Goal: Task Accomplishment & Management: Use online tool/utility

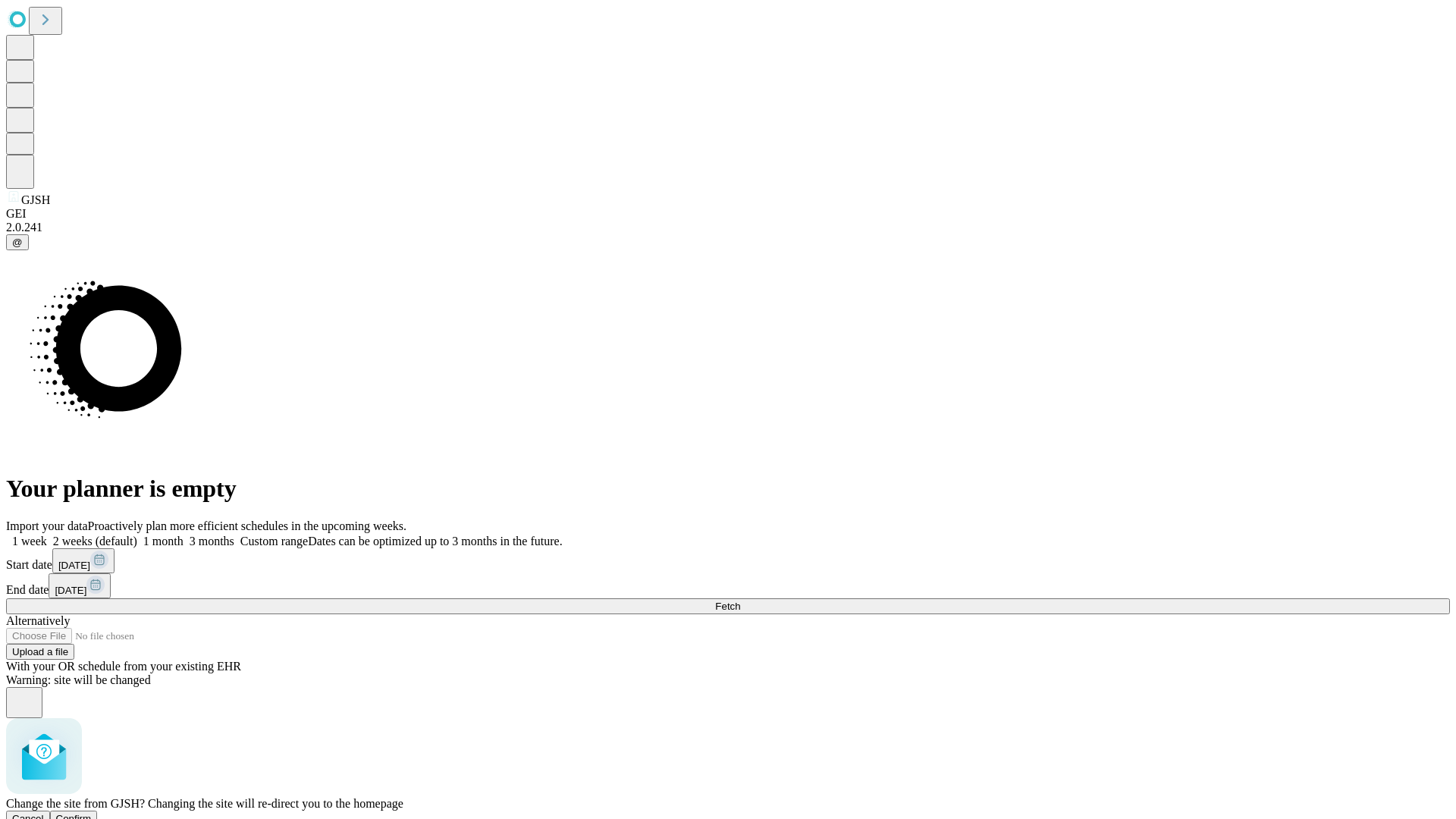
click at [91, 813] on span "Confirm" at bounding box center [74, 819] width 36 height 12
click at [184, 534] on label "1 month" at bounding box center [160, 540] width 47 height 13
click at [740, 600] on span "Fetch" at bounding box center [728, 606] width 25 height 12
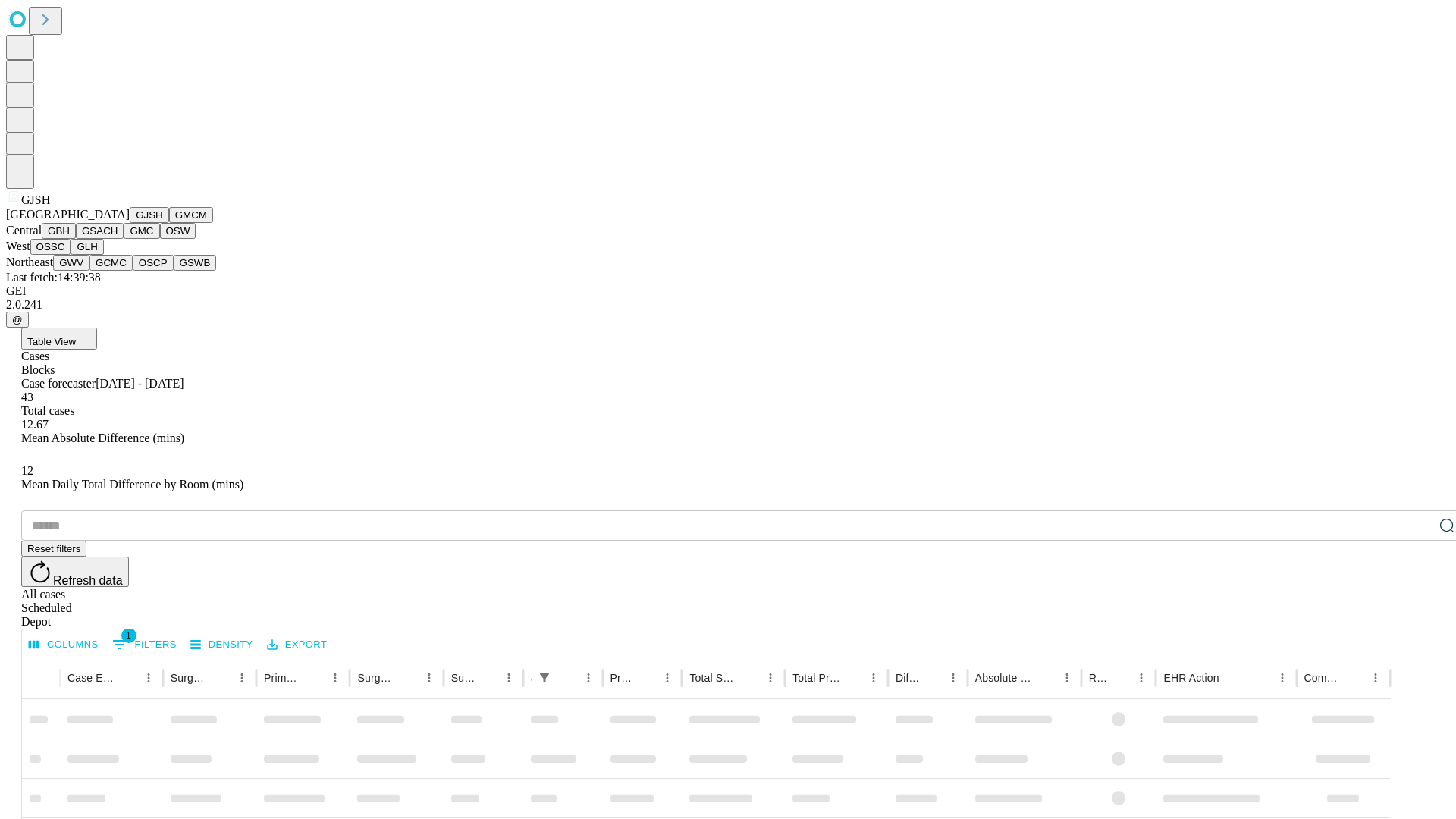
click at [169, 223] on button "GMCM" at bounding box center [190, 215] width 44 height 16
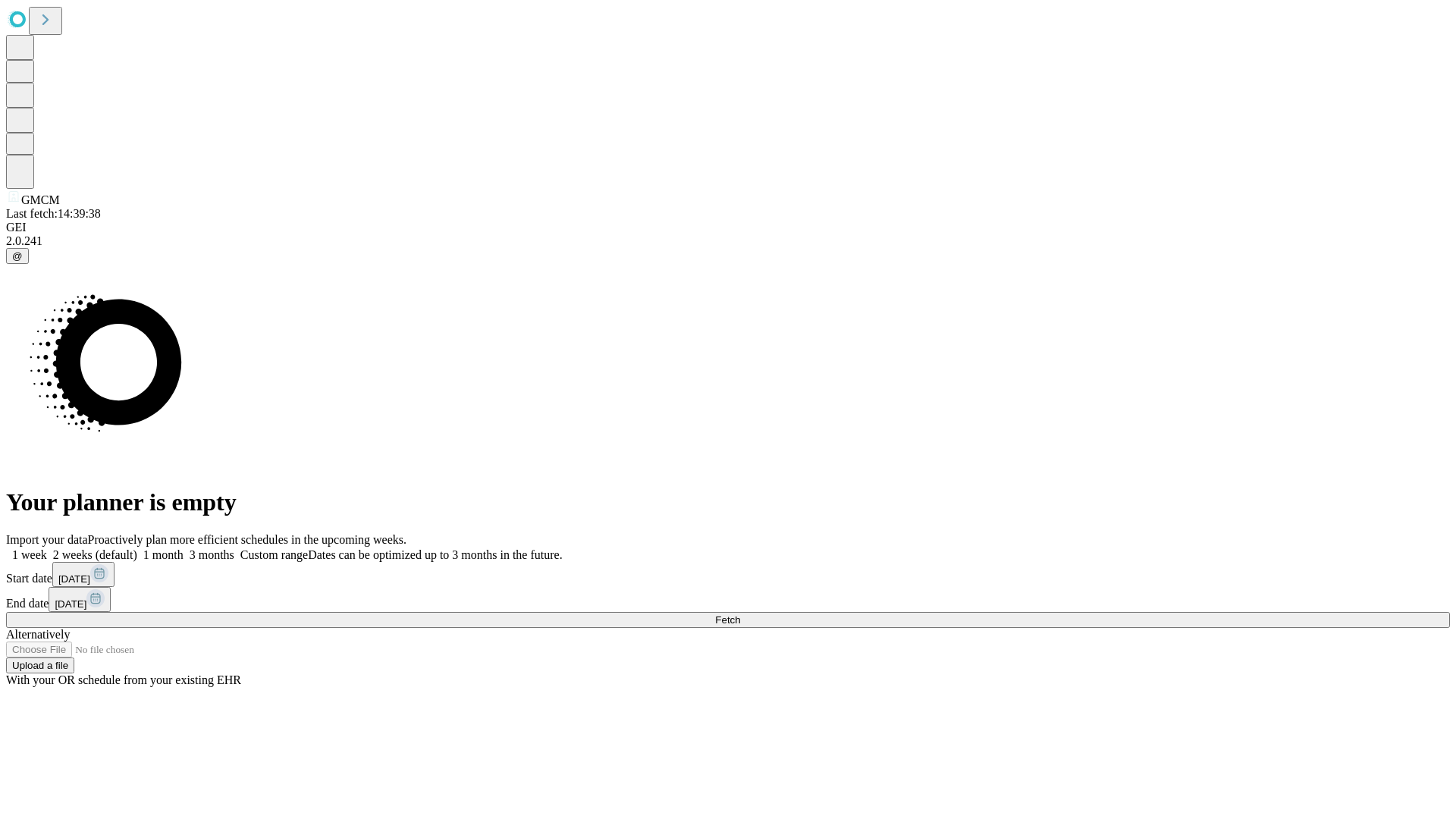
click at [184, 548] on label "1 month" at bounding box center [160, 554] width 47 height 13
click at [740, 614] on span "Fetch" at bounding box center [728, 620] width 25 height 12
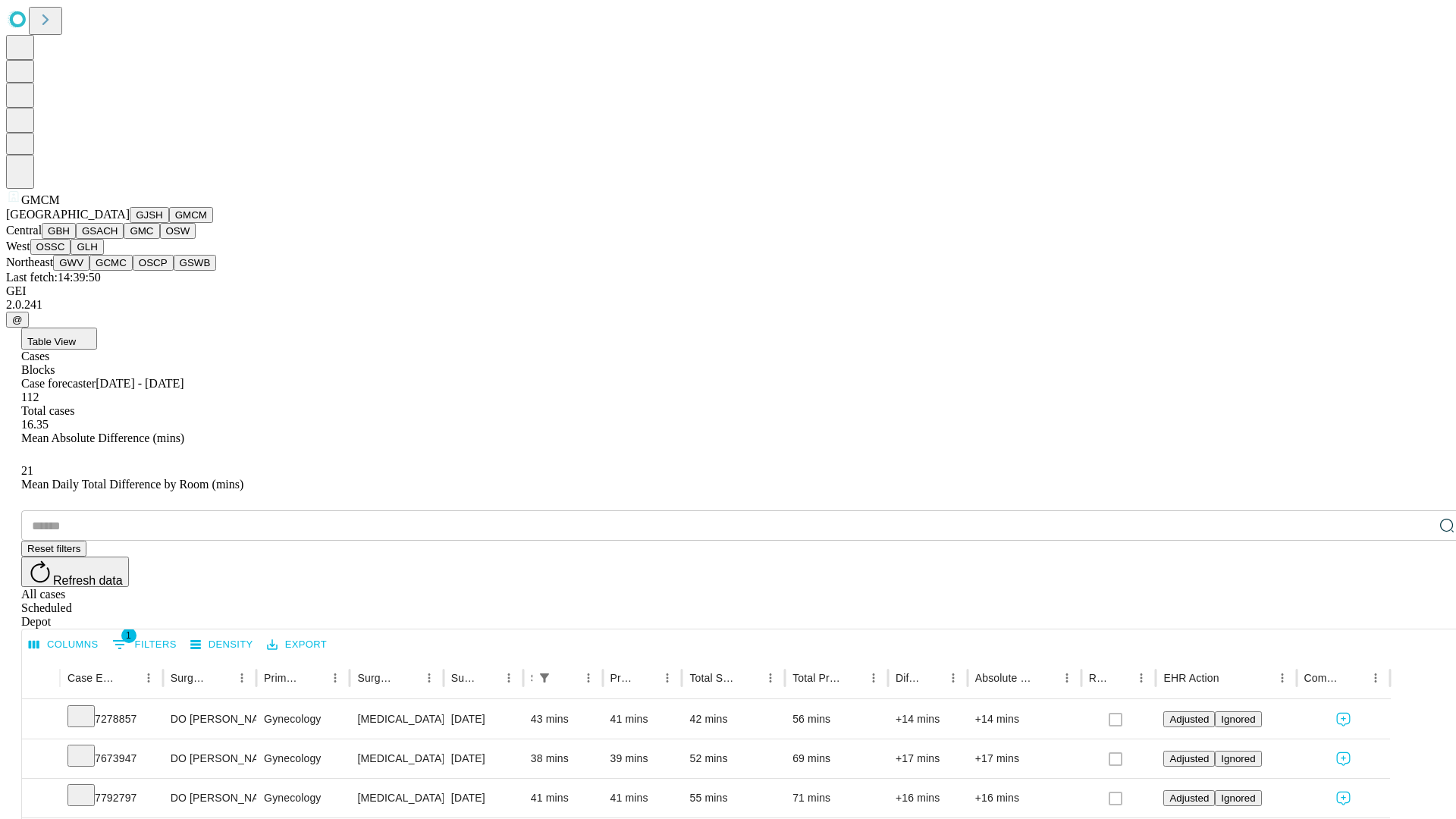
click at [76, 239] on button "GBH" at bounding box center [58, 231] width 34 height 16
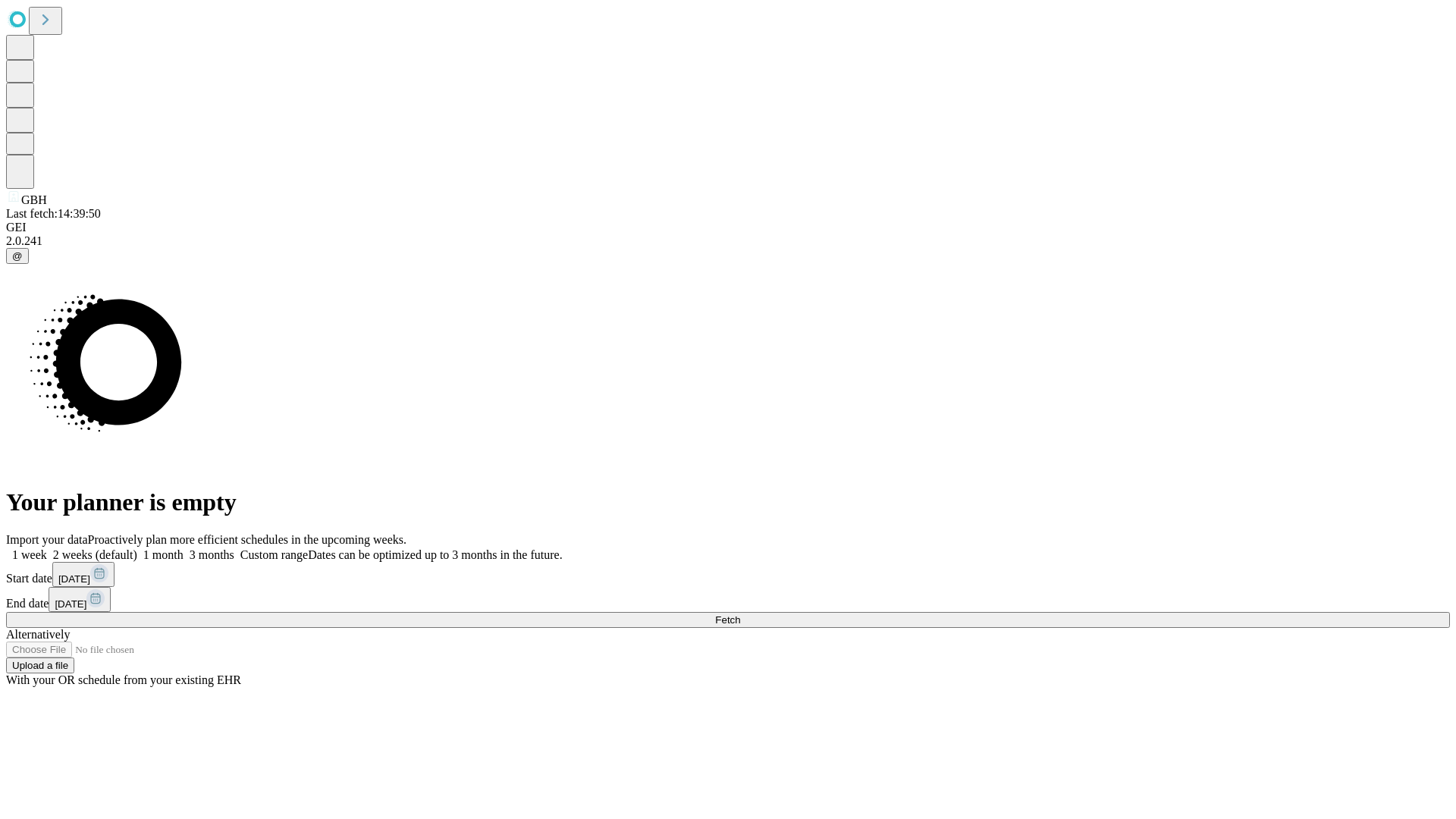
click at [184, 548] on label "1 month" at bounding box center [160, 554] width 47 height 13
click at [740, 614] on span "Fetch" at bounding box center [728, 620] width 25 height 12
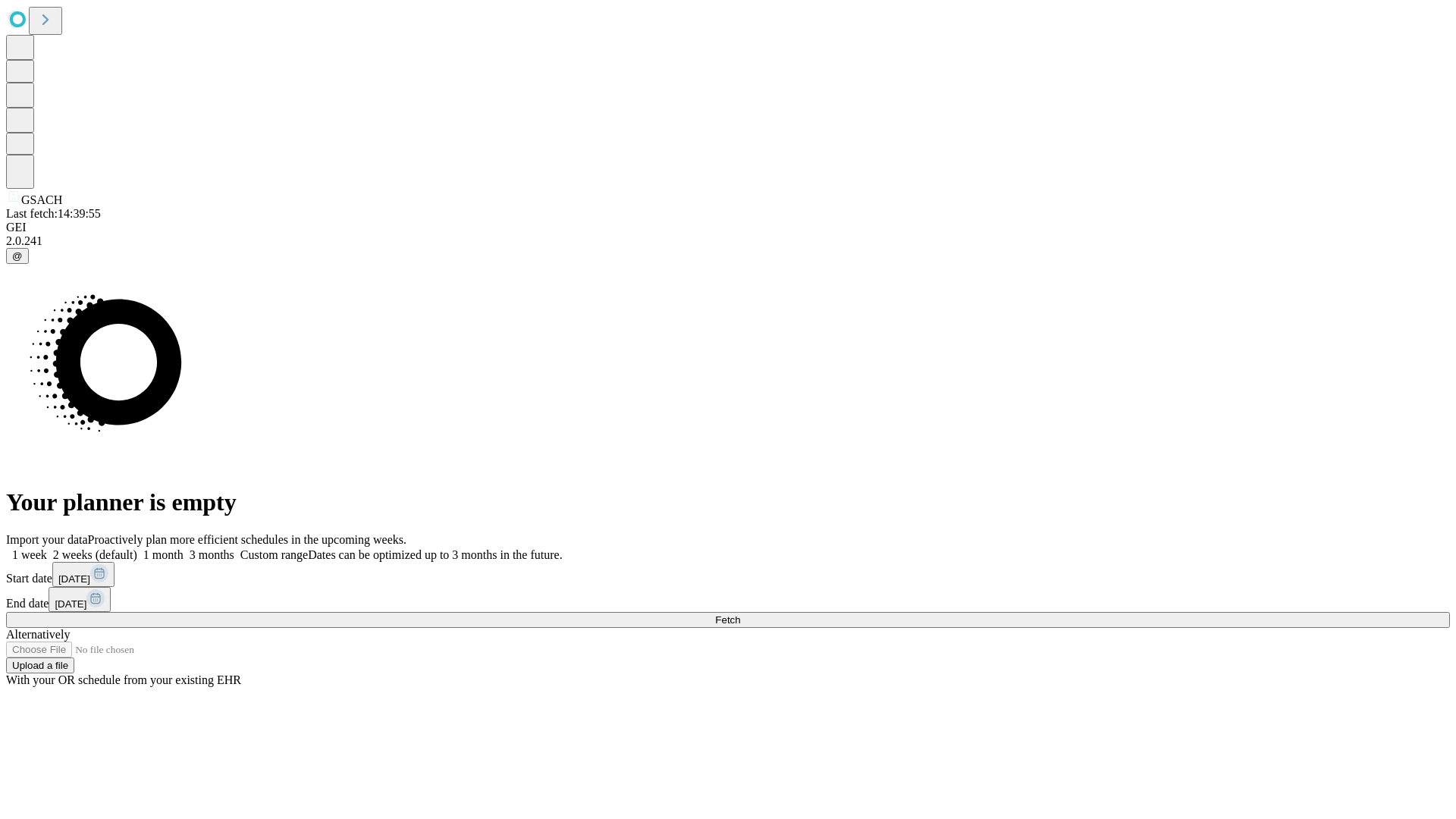
click at [184, 548] on label "1 month" at bounding box center [160, 554] width 47 height 13
click at [740, 614] on span "Fetch" at bounding box center [728, 620] width 25 height 12
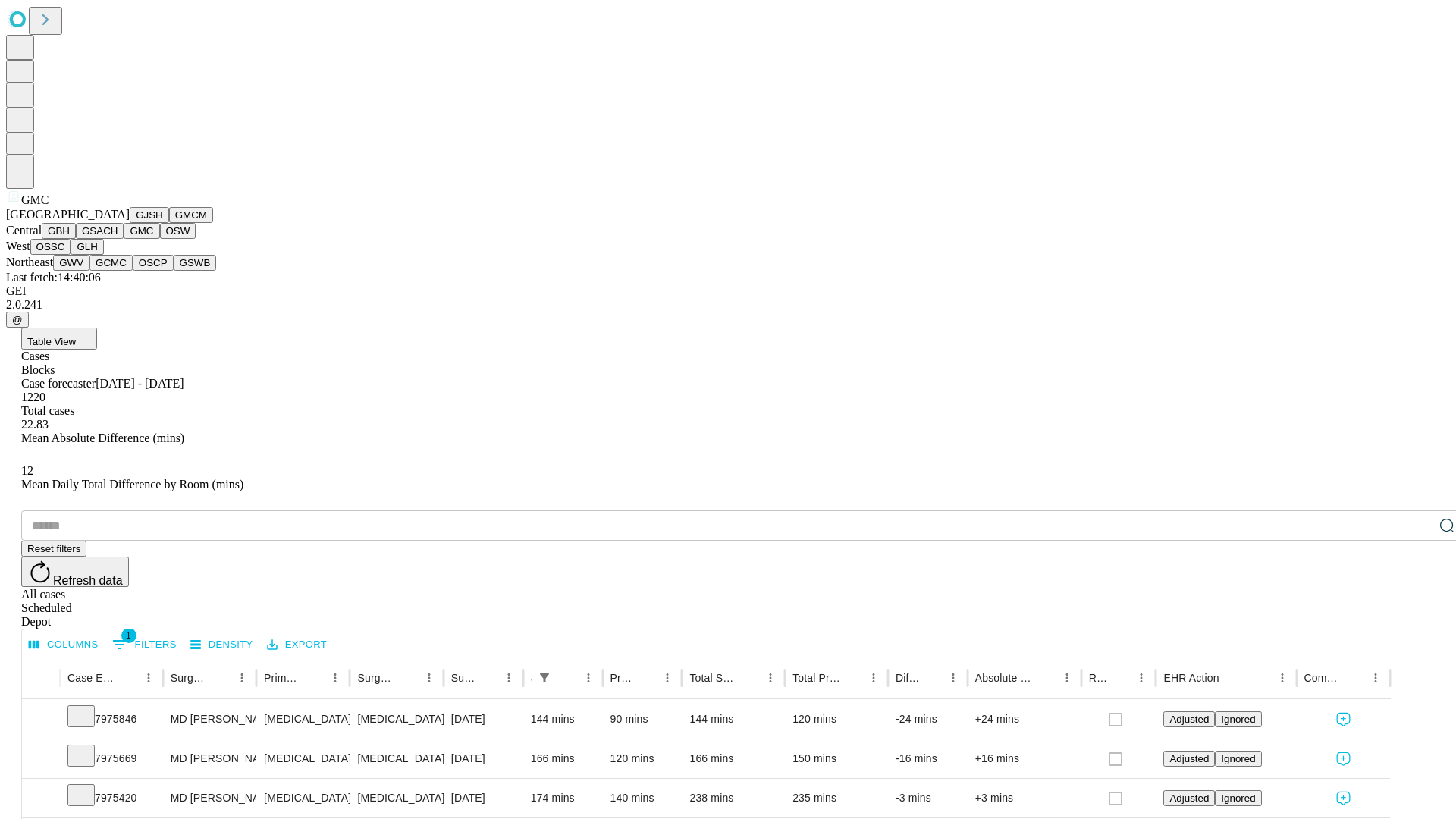
click at [160, 239] on button "OSW" at bounding box center [178, 231] width 36 height 16
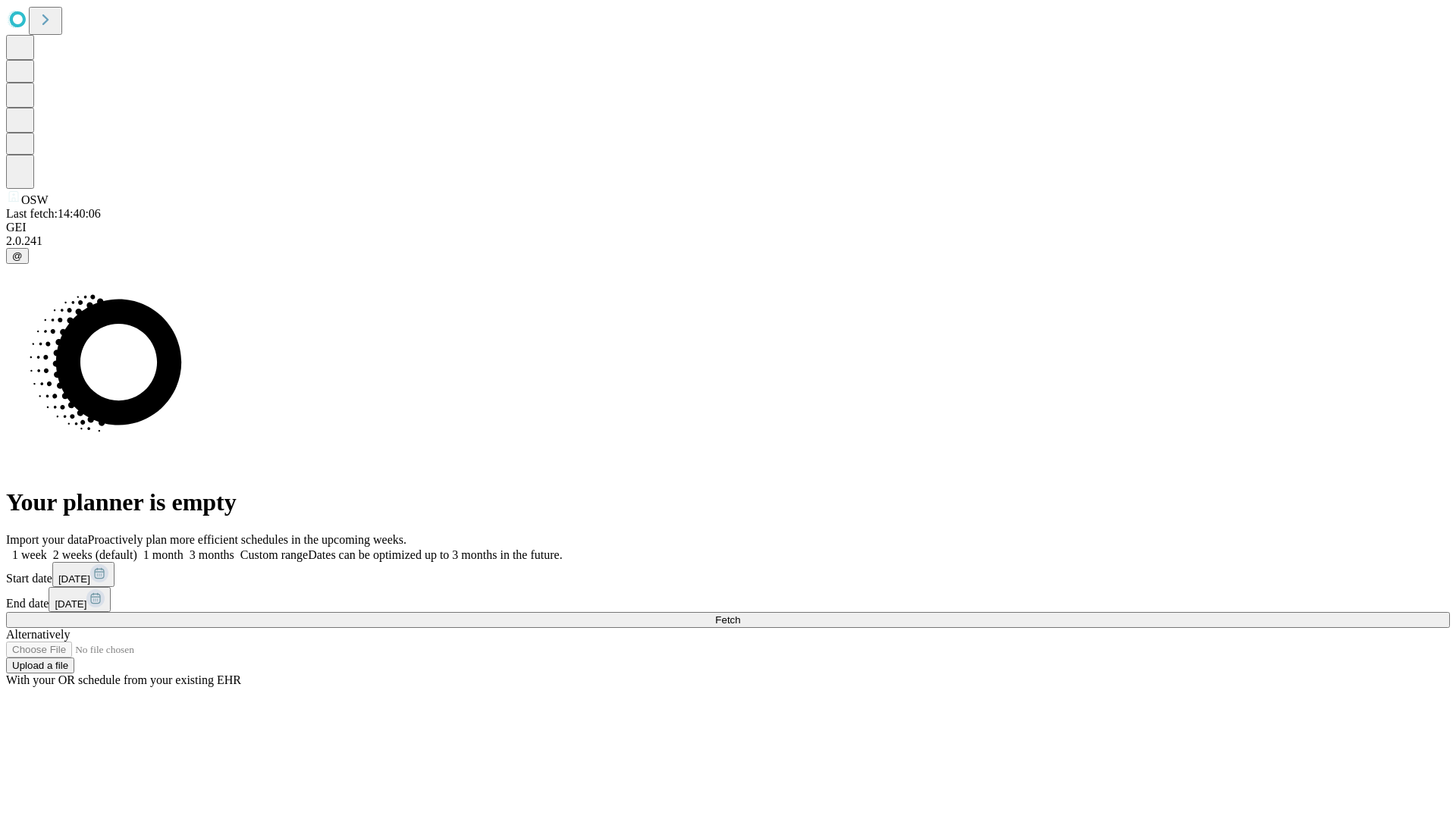
click at [184, 548] on label "1 month" at bounding box center [160, 554] width 47 height 13
click at [740, 614] on span "Fetch" at bounding box center [728, 620] width 25 height 12
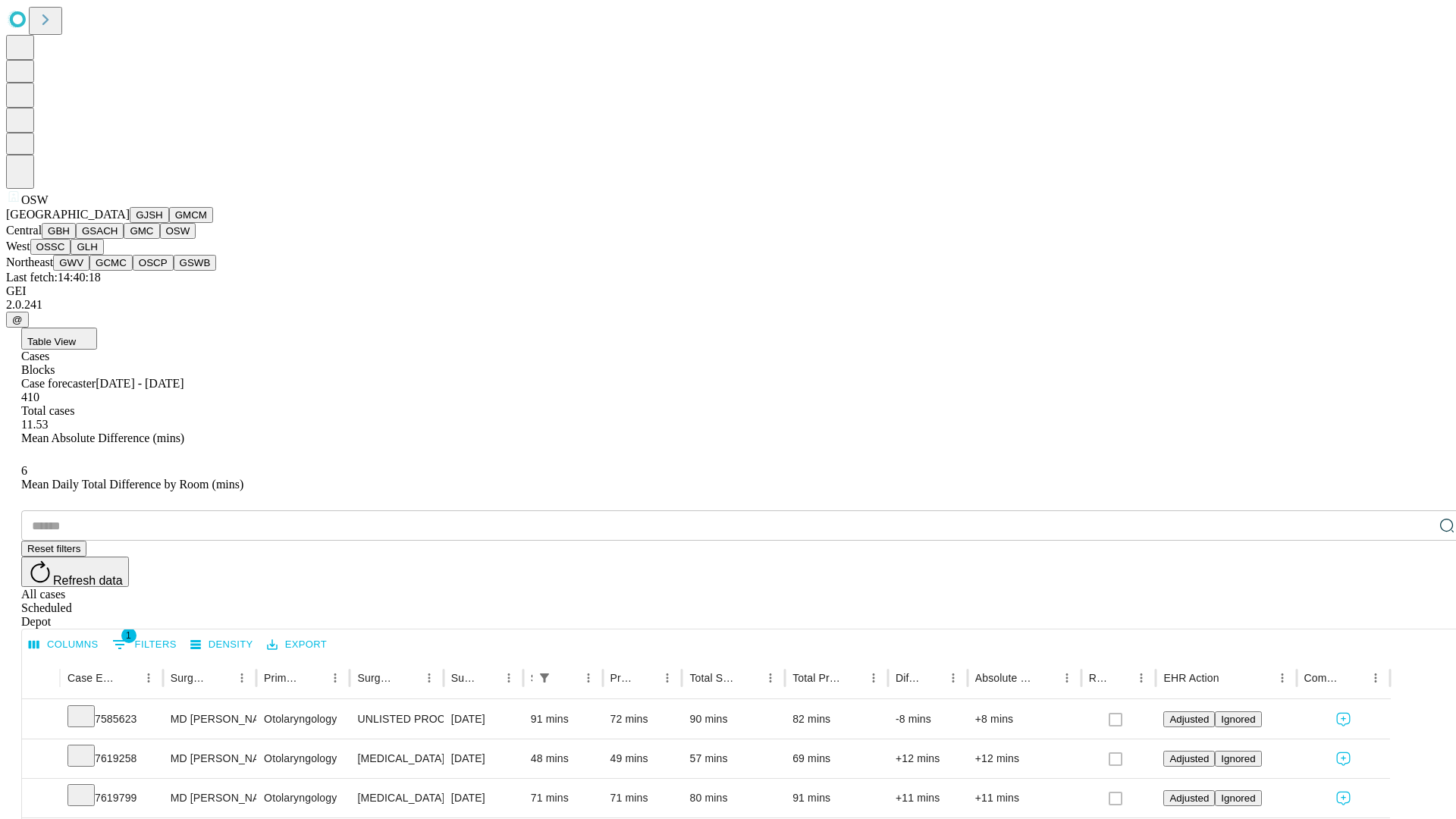
click at [71, 255] on button "OSSC" at bounding box center [51, 247] width 41 height 16
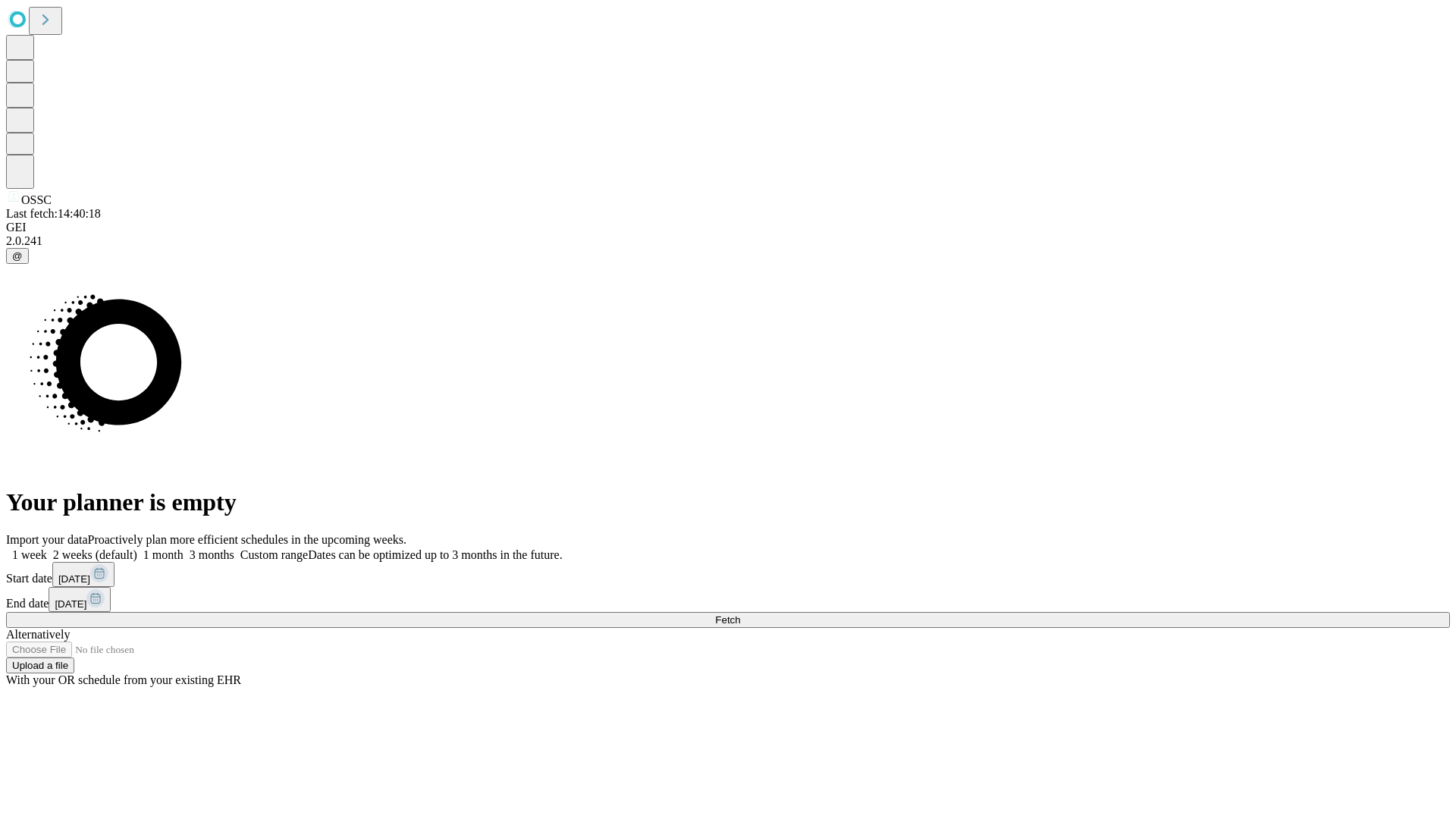
click at [184, 548] on label "1 month" at bounding box center [160, 554] width 47 height 13
click at [740, 614] on span "Fetch" at bounding box center [728, 620] width 25 height 12
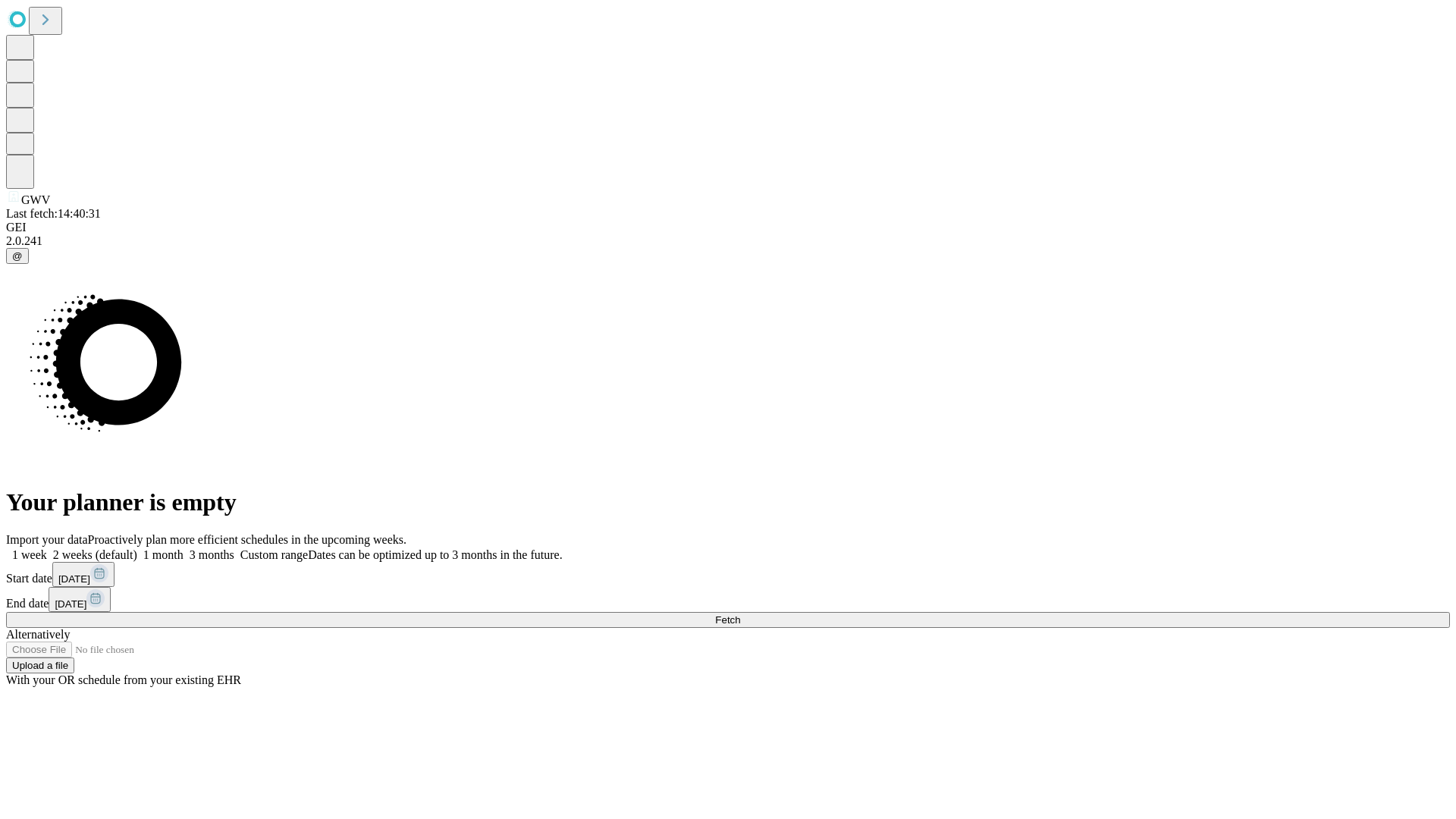
click at [184, 548] on label "1 month" at bounding box center [160, 554] width 47 height 13
click at [740, 614] on span "Fetch" at bounding box center [728, 620] width 25 height 12
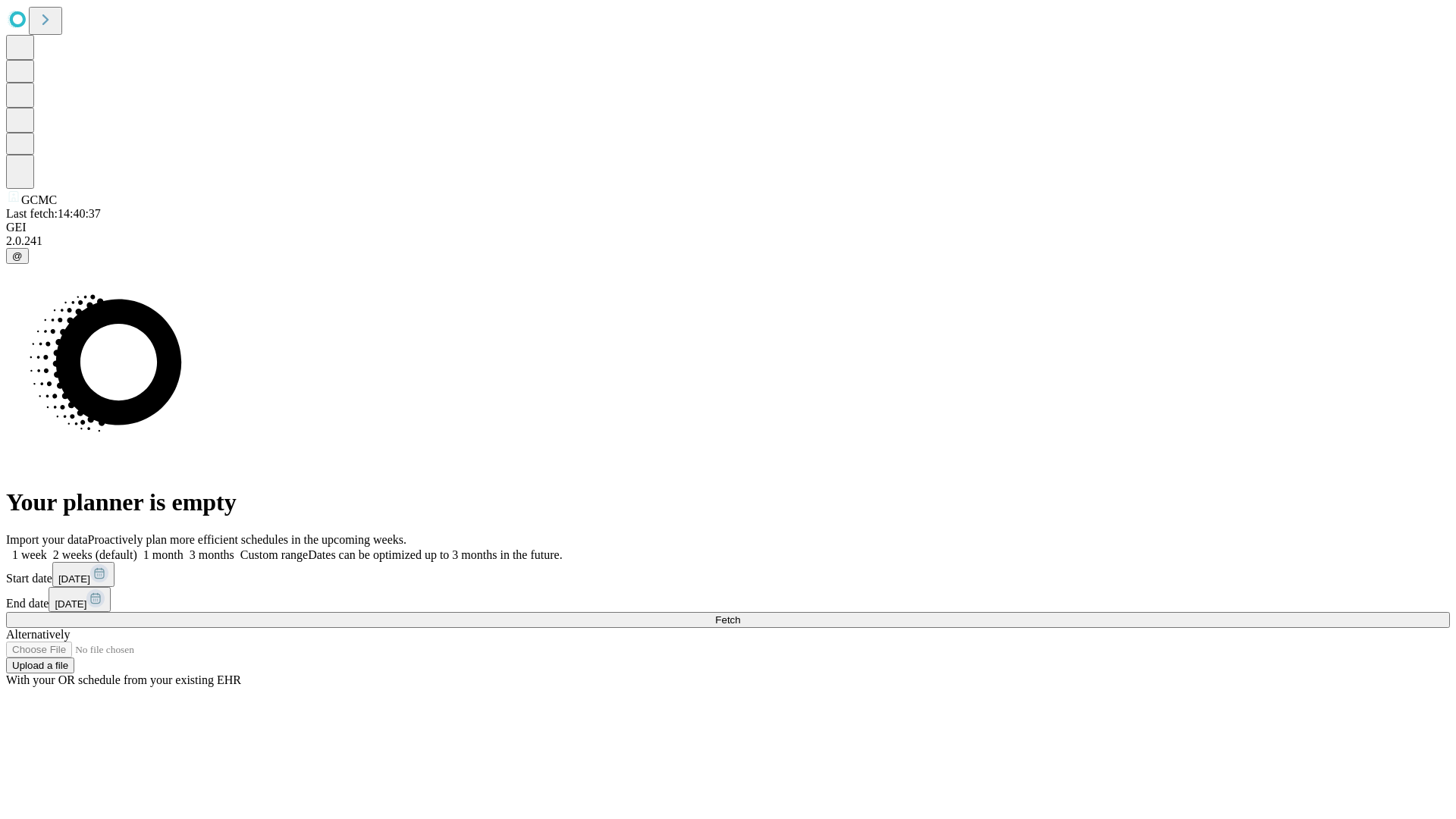
click at [184, 548] on label "1 month" at bounding box center [160, 554] width 47 height 13
click at [740, 614] on span "Fetch" at bounding box center [728, 620] width 25 height 12
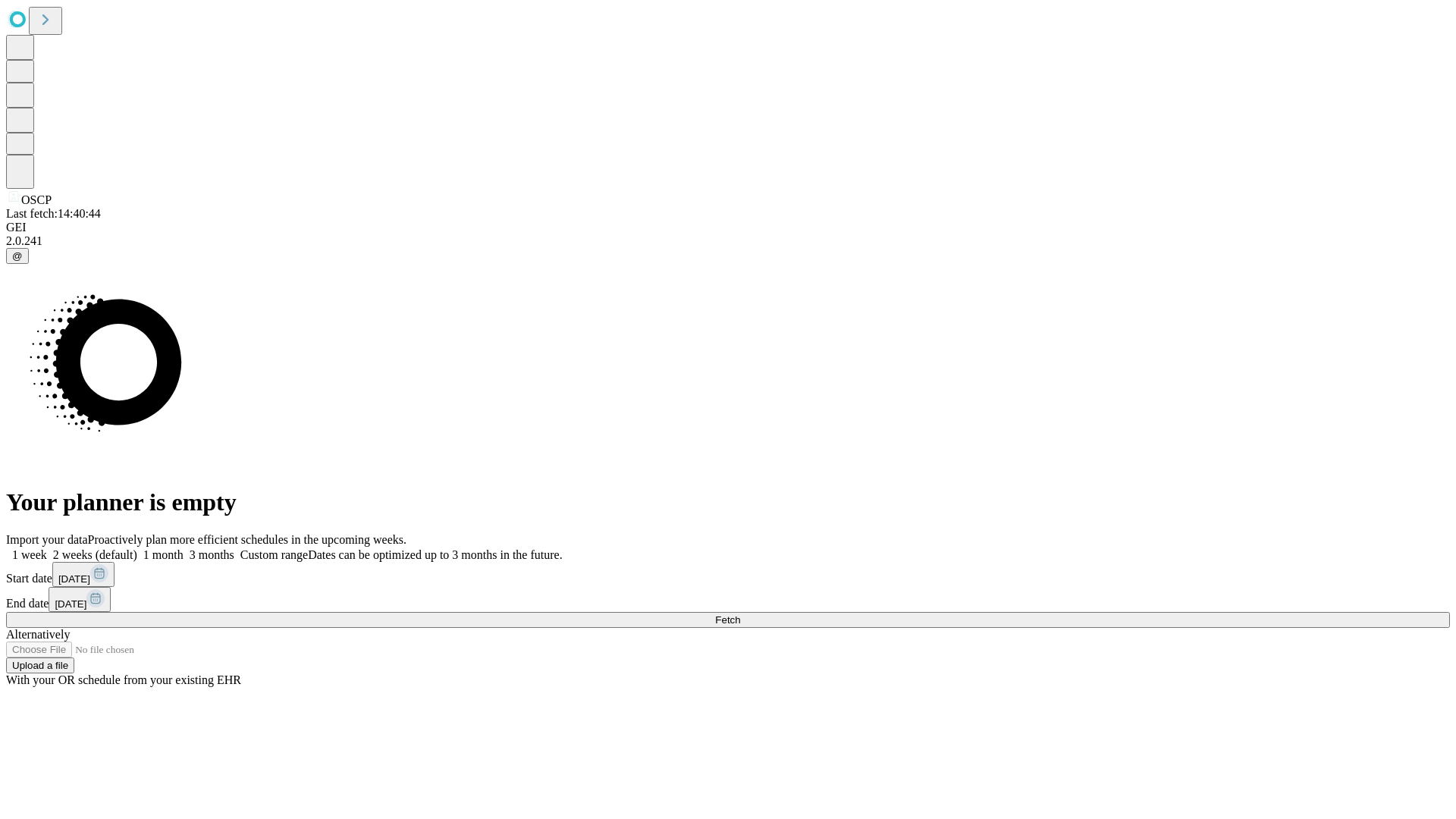
click at [184, 548] on label "1 month" at bounding box center [160, 554] width 47 height 13
click at [740, 614] on span "Fetch" at bounding box center [728, 620] width 25 height 12
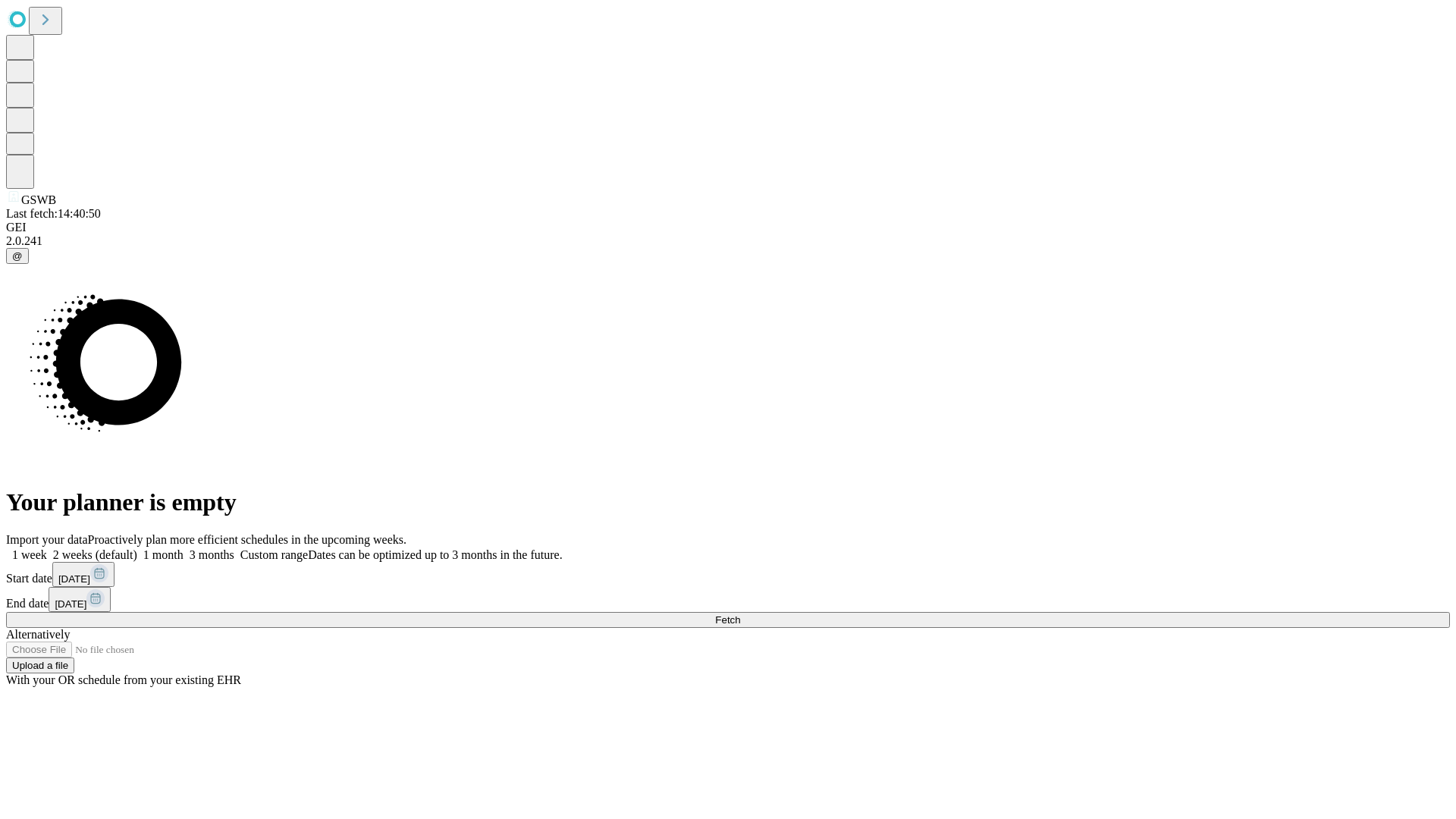
click at [184, 548] on label "1 month" at bounding box center [160, 554] width 47 height 13
click at [740, 614] on span "Fetch" at bounding box center [728, 620] width 25 height 12
